Goal: Task Accomplishment & Management: Manage account settings

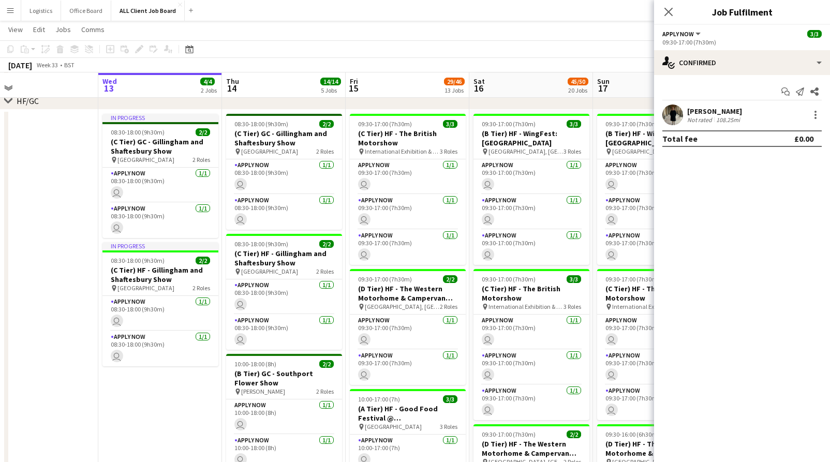
scroll to position [275, 0]
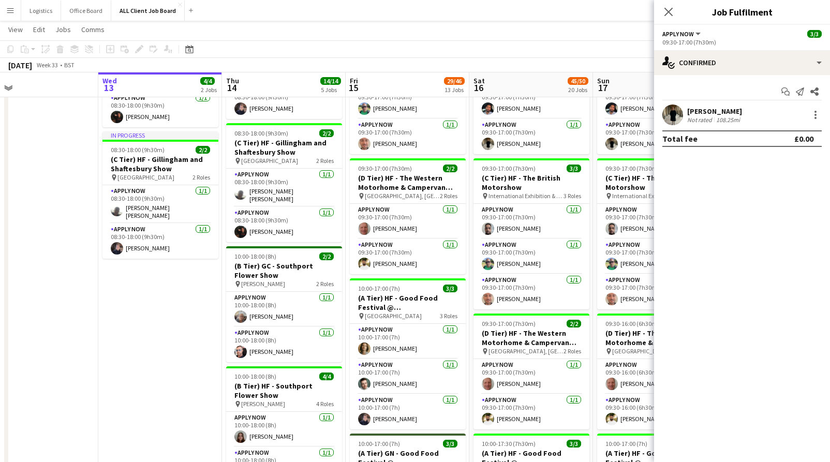
drag, startPoint x: 669, startPoint y: 13, endPoint x: 674, endPoint y: 19, distance: 7.4
click at [668, 14] on icon "Close pop-in" at bounding box center [669, 12] width 8 height 8
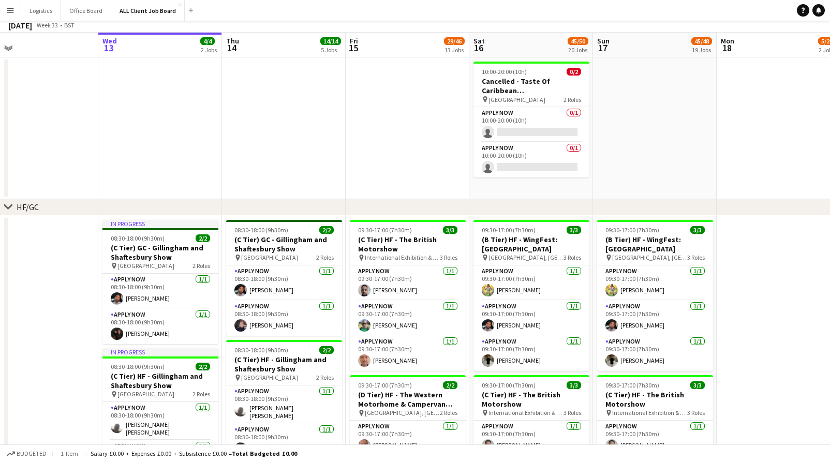
scroll to position [0, 0]
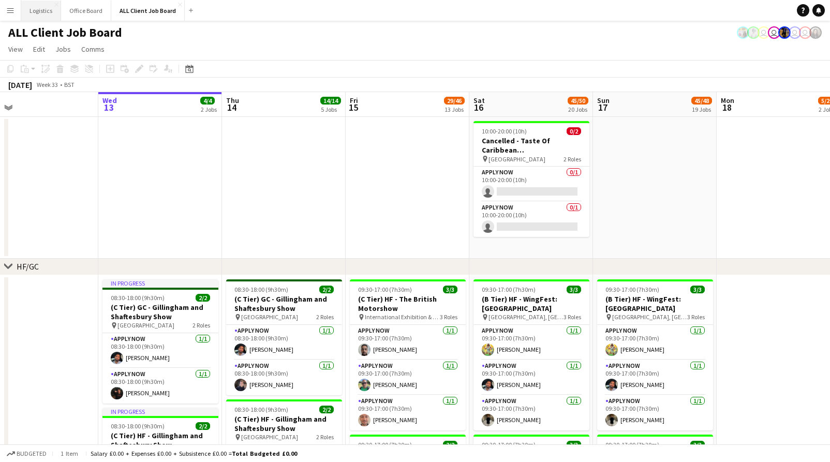
click at [50, 17] on button "Logistics Close" at bounding box center [41, 11] width 40 height 20
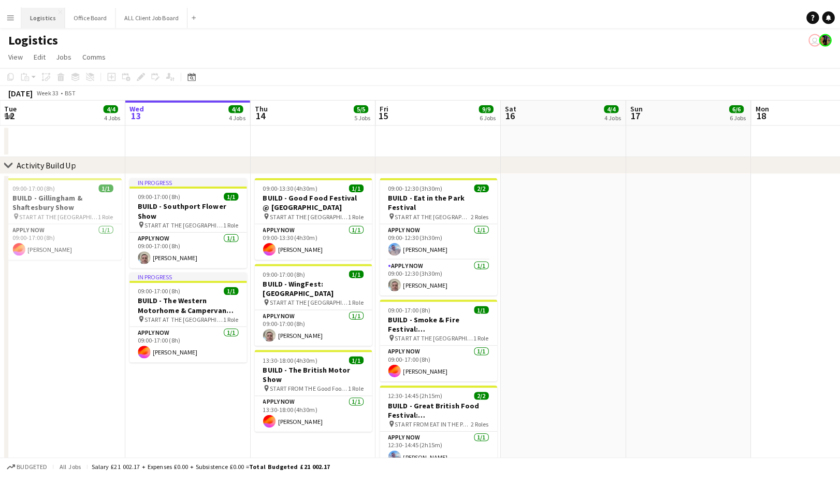
scroll to position [0, 247]
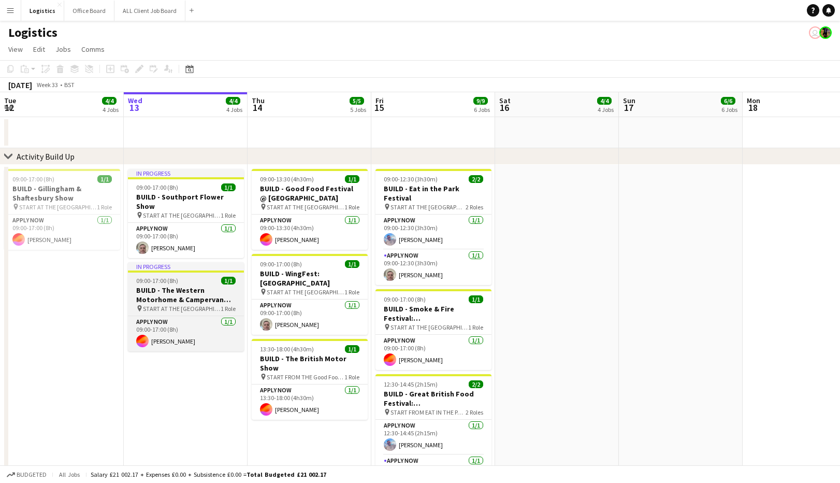
drag, startPoint x: 182, startPoint y: 292, endPoint x: 181, endPoint y: 270, distance: 21.8
click at [182, 292] on h3 "BUILD - The Western Motorhome & Campervan Show" at bounding box center [186, 294] width 116 height 19
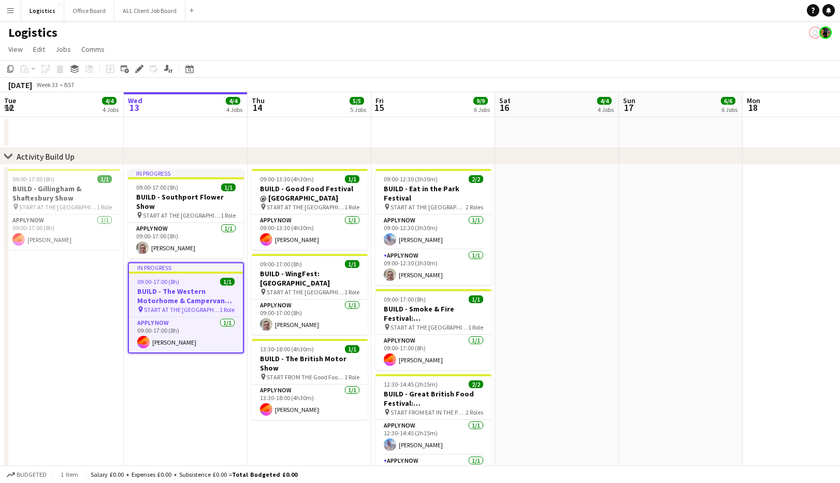
drag, startPoint x: 139, startPoint y: 70, endPoint x: 307, endPoint y: 89, distance: 169.3
click at [139, 70] on icon at bounding box center [139, 69] width 6 height 6
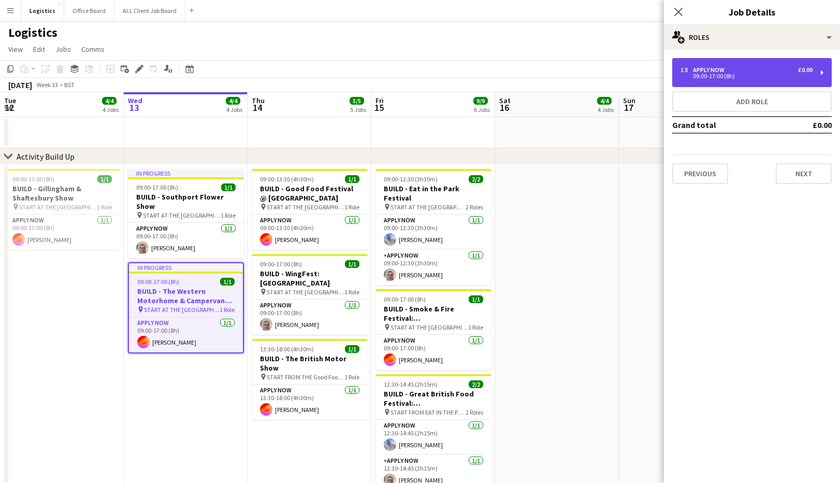
click at [719, 75] on div "09:00-17:00 (8h)" at bounding box center [746, 76] width 132 height 5
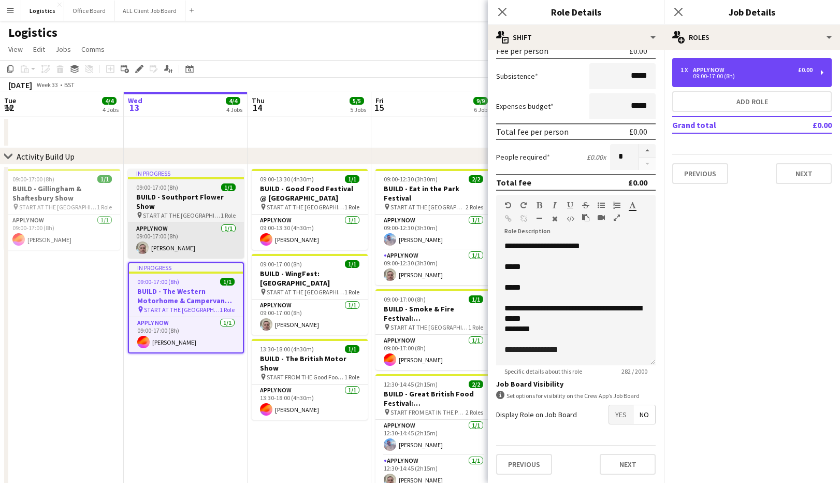
scroll to position [0, 0]
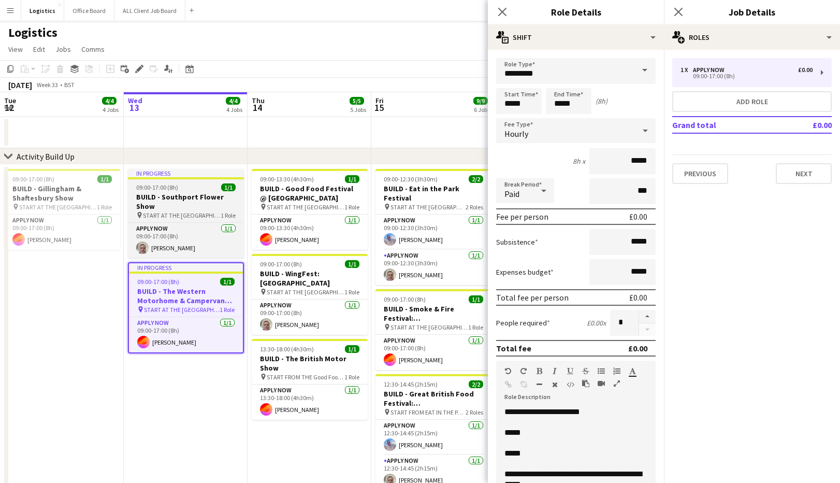
click at [187, 209] on h3 "BUILD - Southport Flower Show" at bounding box center [186, 201] width 116 height 19
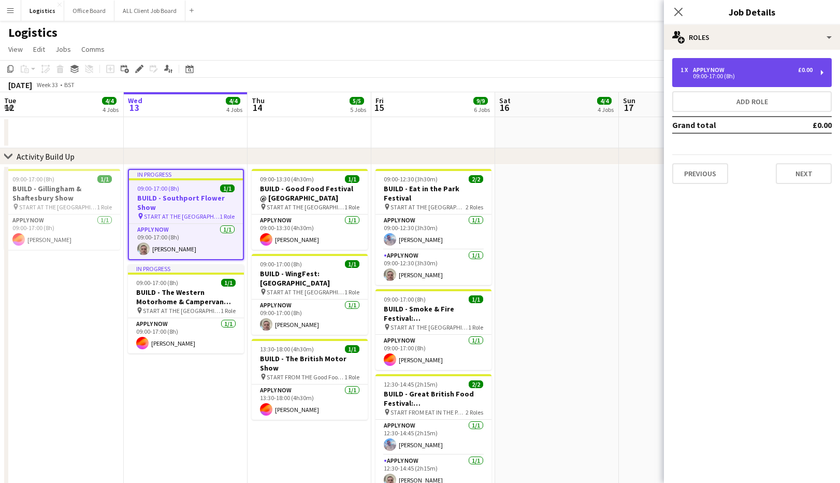
drag, startPoint x: 761, startPoint y: 80, endPoint x: 687, endPoint y: 155, distance: 105.8
click at [761, 80] on div "1 x APPLY NOW £0.00 09:00-17:00 (8h)" at bounding box center [751, 72] width 159 height 29
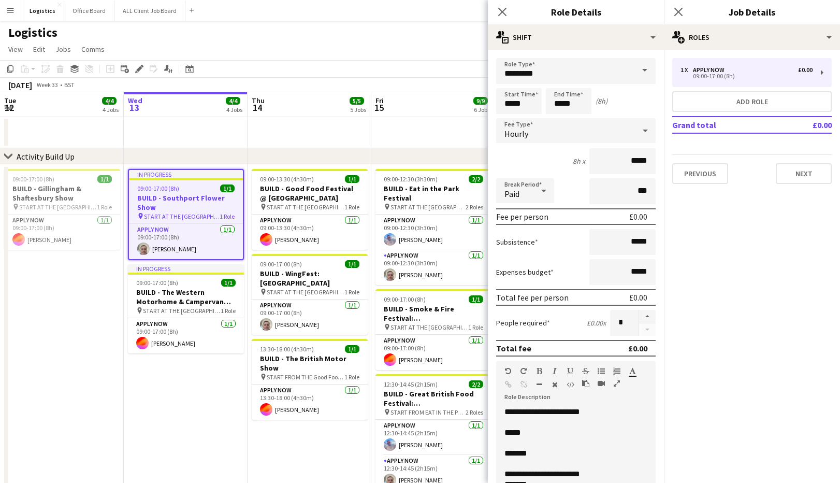
drag, startPoint x: 392, startPoint y: 48, endPoint x: 282, endPoint y: 137, distance: 141.7
click at [391, 48] on app-page-menu "View Day view expanded Day view collapsed Month view Date picker Jump to [DATE]…" at bounding box center [420, 50] width 840 height 20
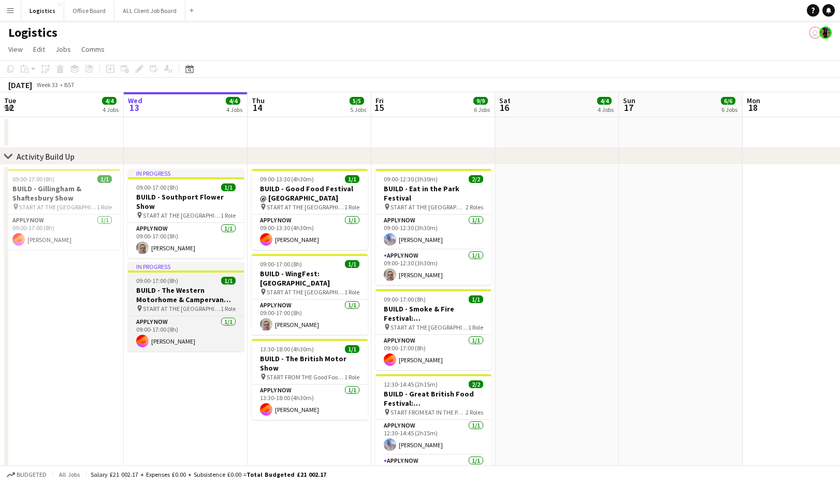
click at [174, 292] on h3 "BUILD - The Western Motorhome & Campervan Show" at bounding box center [186, 294] width 116 height 19
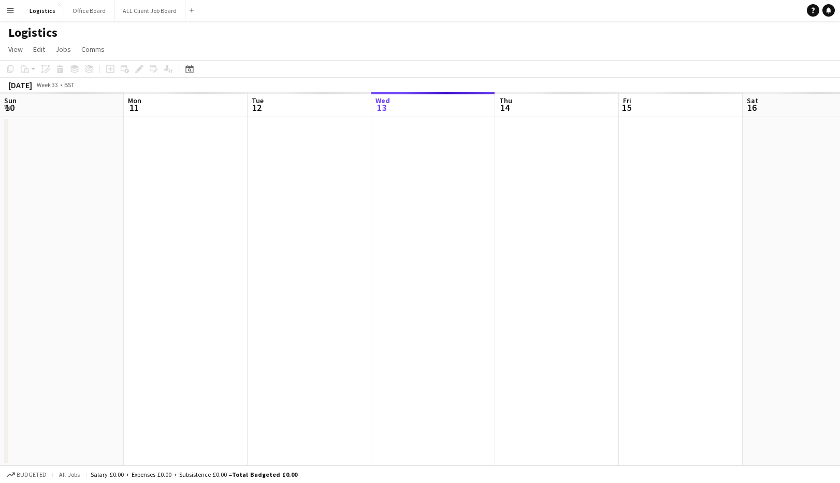
scroll to position [0, 247]
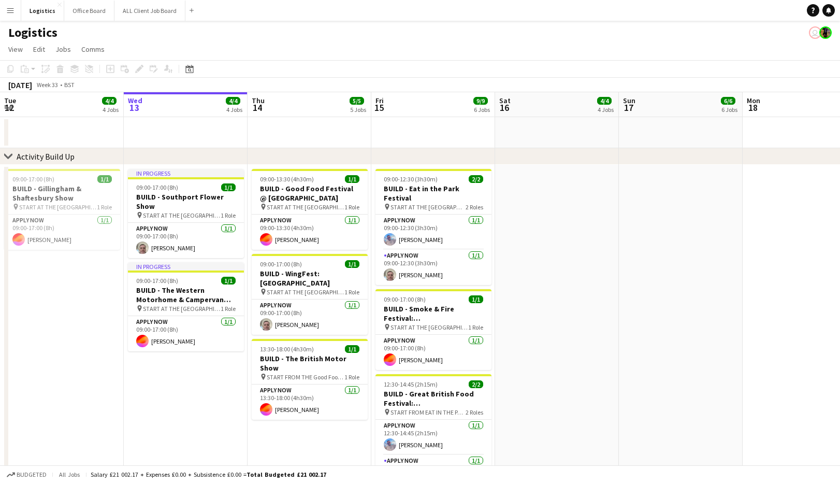
click at [371, 42] on app-page-menu "View Day view expanded Day view collapsed Month view Date picker Jump to [DATE]…" at bounding box center [420, 50] width 840 height 20
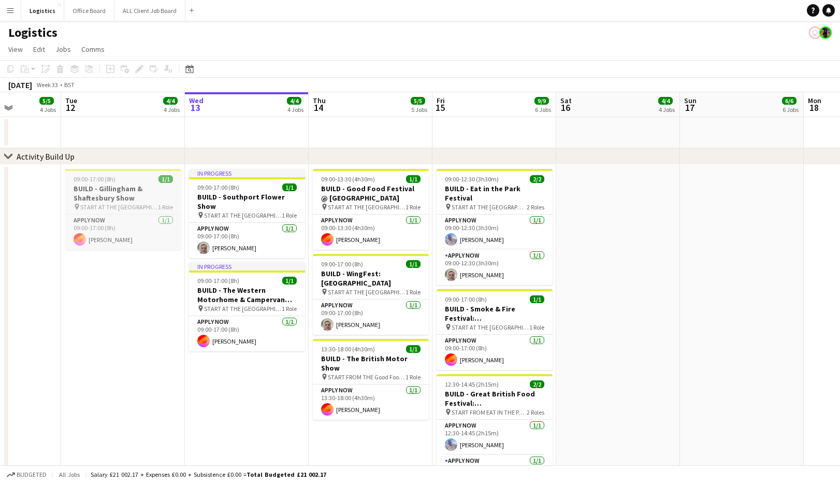
scroll to position [0, 309]
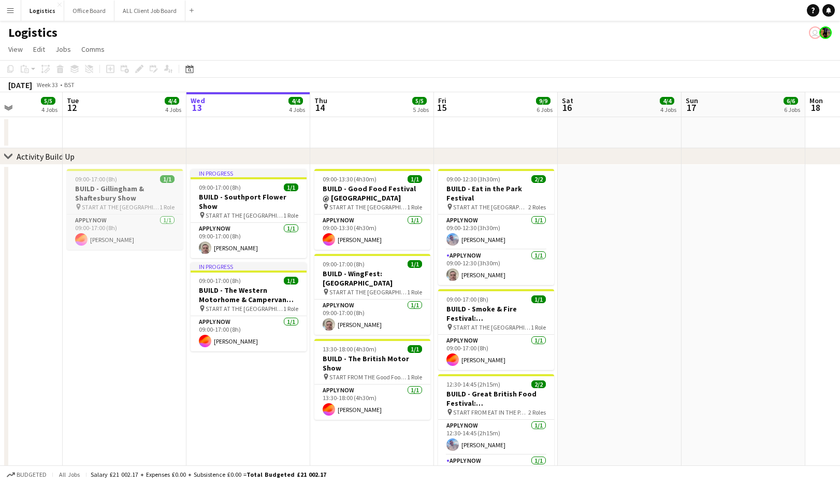
click at [111, 186] on h3 "BUILD - Gillingham & Shaftesbury Show" at bounding box center [125, 193] width 116 height 19
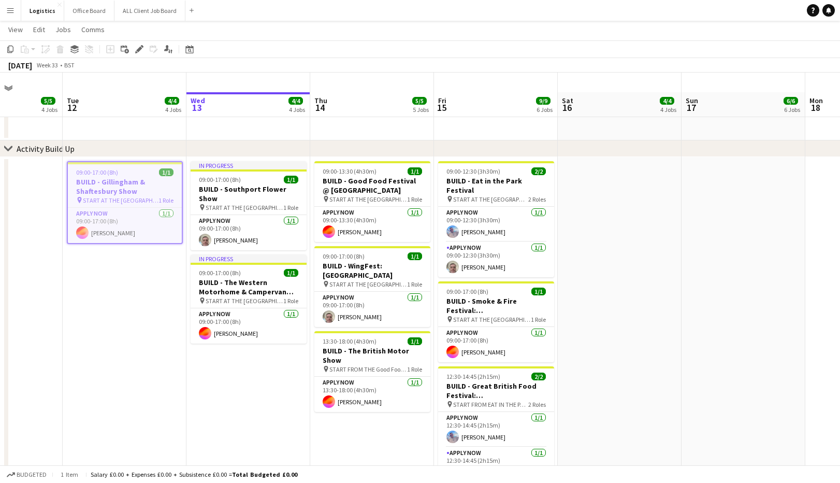
scroll to position [0, 0]
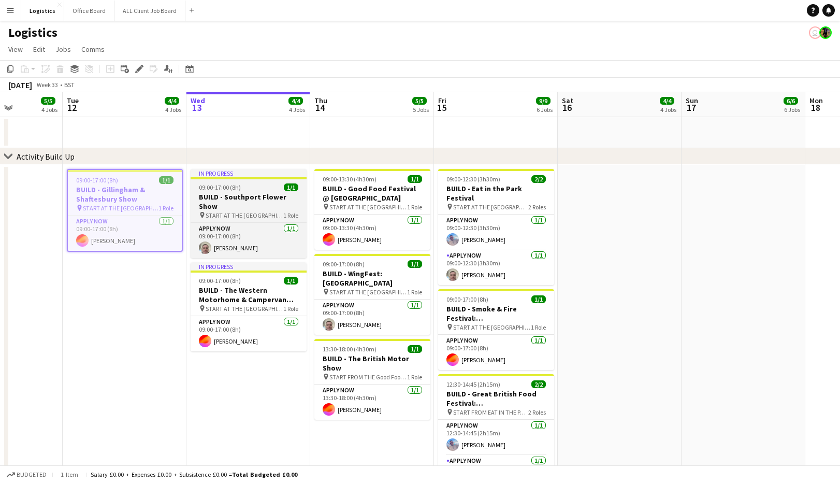
click at [241, 203] on h3 "BUILD - Southport Flower Show" at bounding box center [249, 201] width 116 height 19
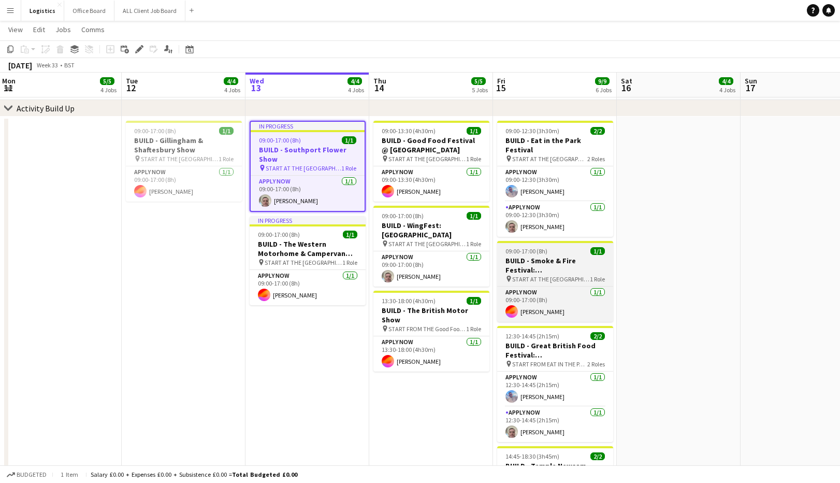
scroll to position [0, 248]
